Goal: Task Accomplishment & Management: Manage account settings

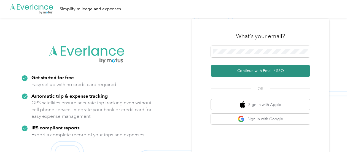
click at [259, 71] on button "Continue with Email / SSO" at bounding box center [260, 71] width 99 height 12
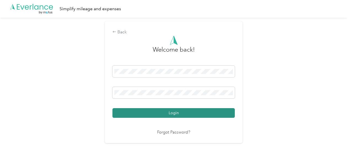
click at [183, 111] on button "Login" at bounding box center [173, 113] width 122 height 10
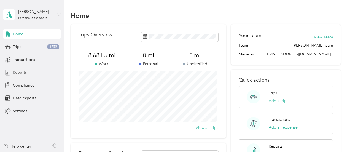
click at [21, 71] on span "Reports" at bounding box center [20, 72] width 14 height 6
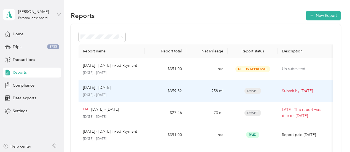
click at [94, 88] on p "[DATE] - [DATE]" at bounding box center [97, 88] width 28 height 6
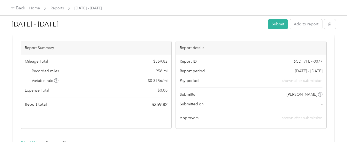
scroll to position [31, 0]
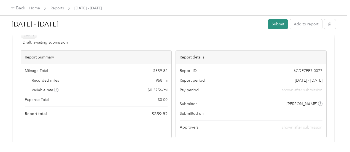
click at [272, 25] on button "Submit" at bounding box center [278, 24] width 20 height 10
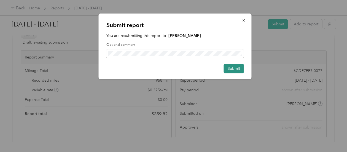
click at [233, 65] on button "Submit" at bounding box center [234, 69] width 20 height 10
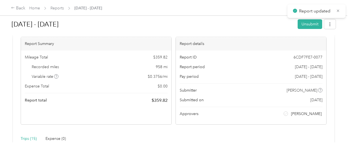
scroll to position [39, 0]
